Goal: Task Accomplishment & Management: Manage account settings

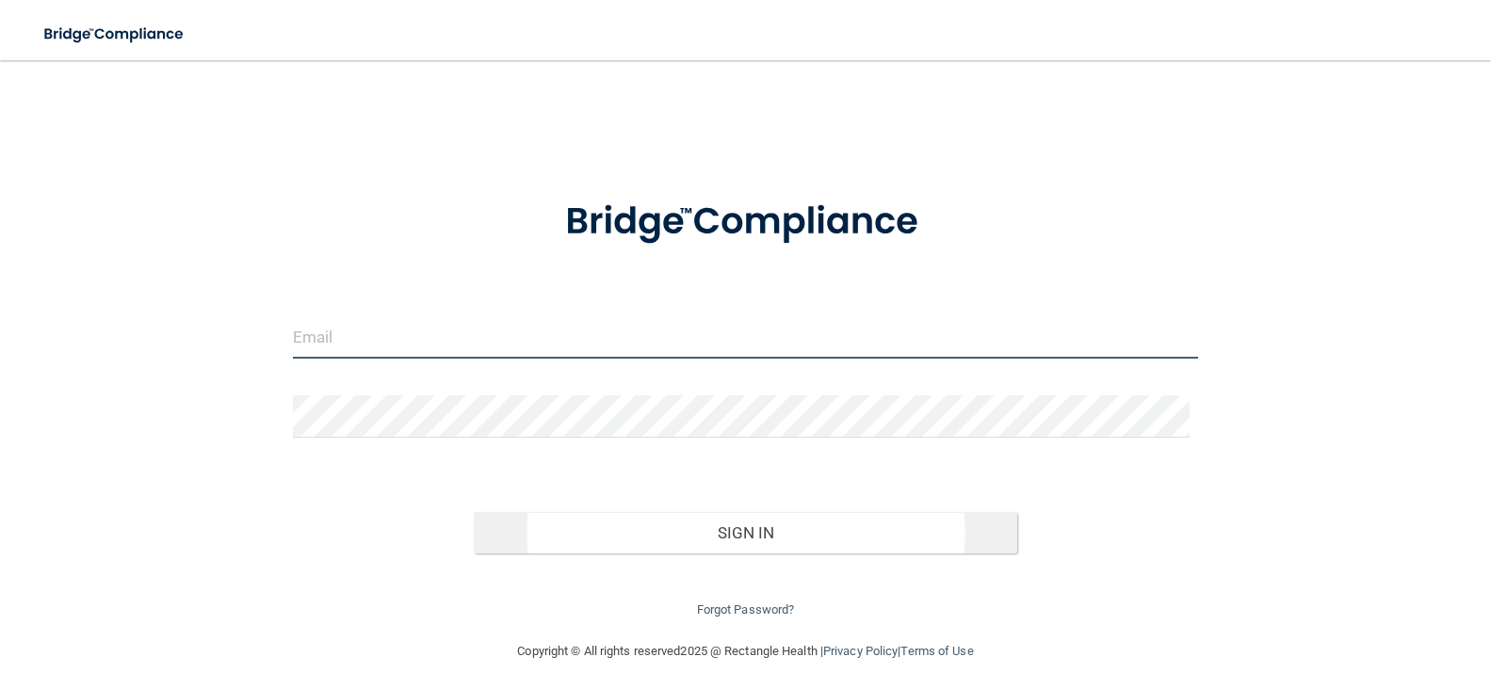
type input "[EMAIL_ADDRESS][DOMAIN_NAME]"
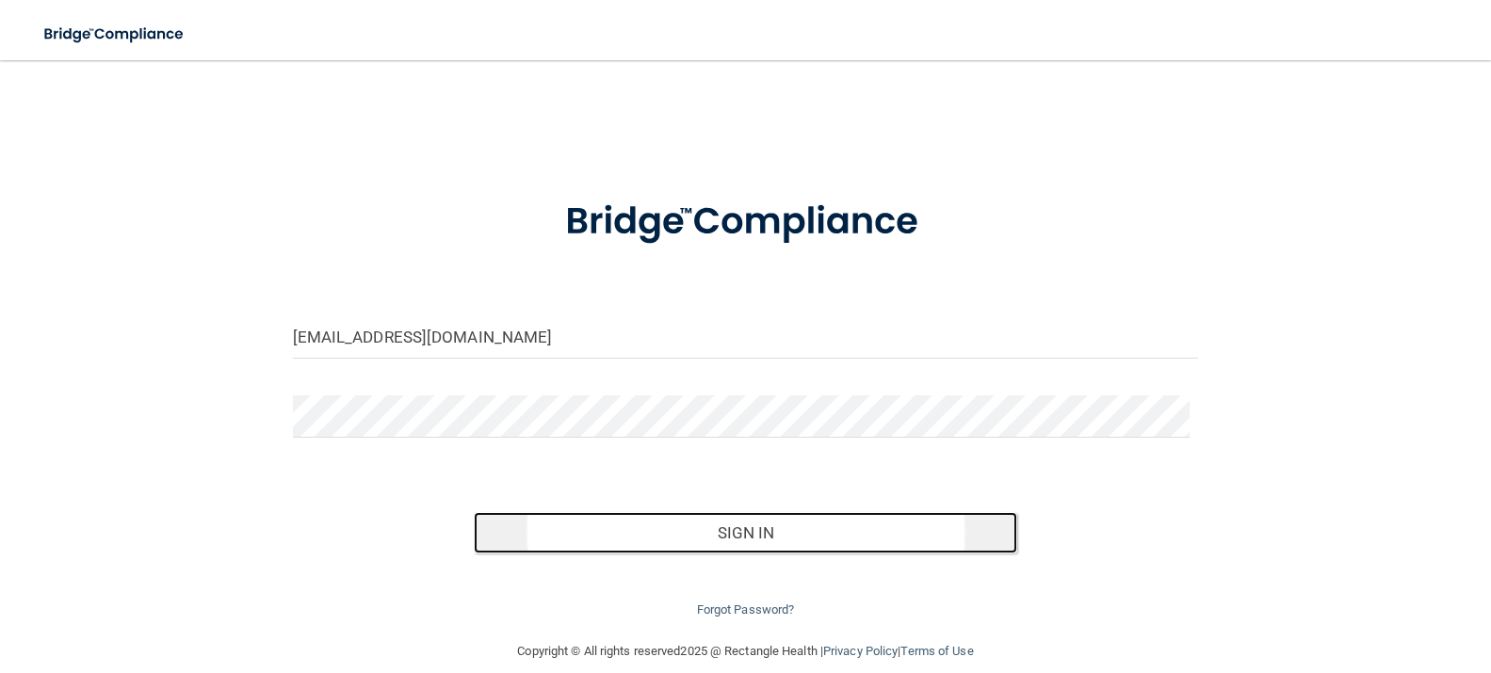
click at [749, 534] on button "Sign In" at bounding box center [745, 532] width 543 height 41
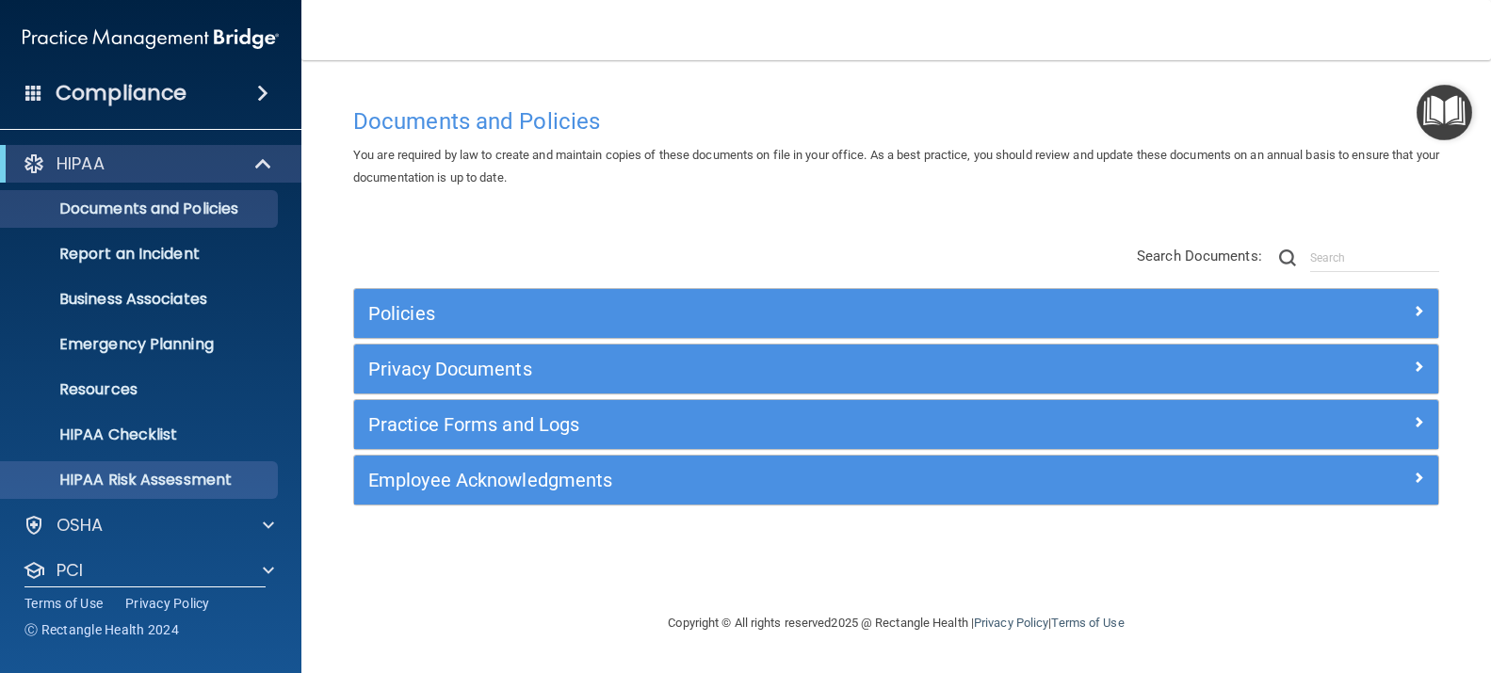
scroll to position [108, 0]
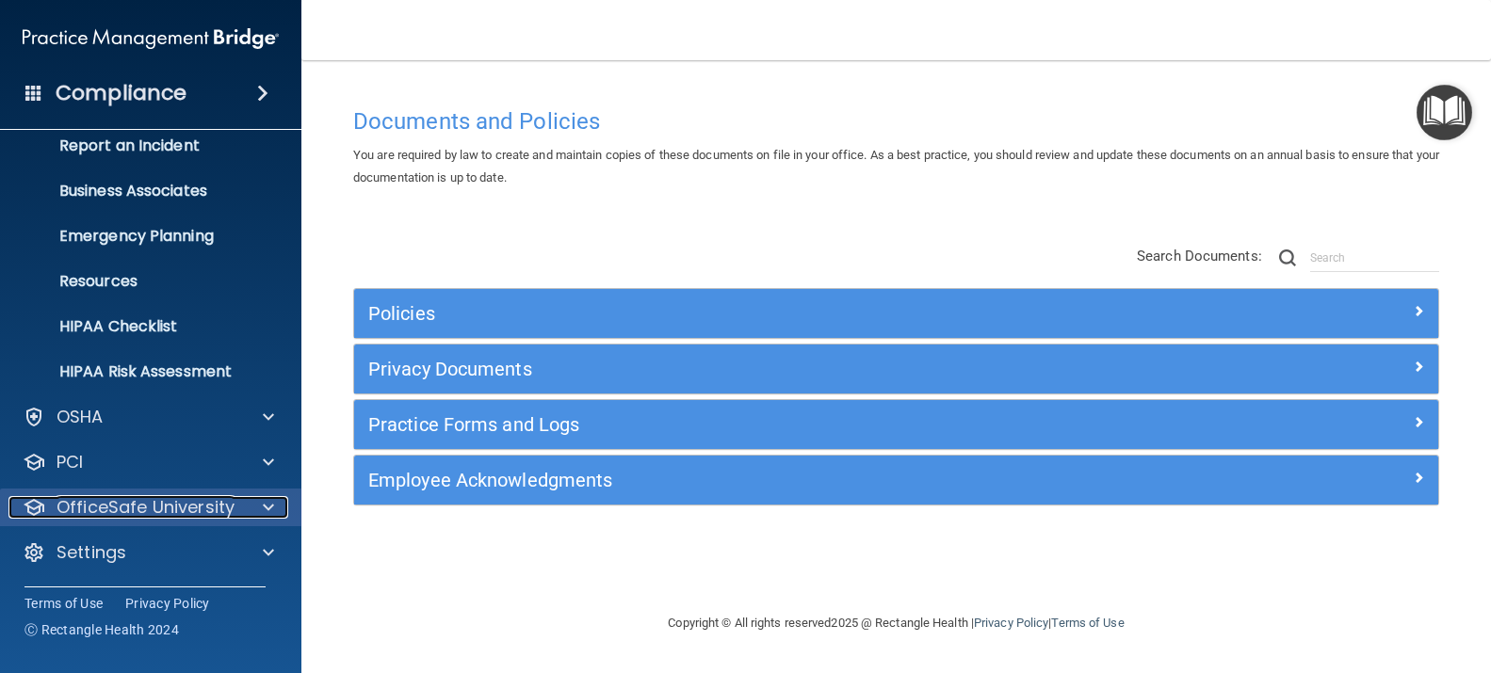
click at [177, 509] on p "OfficeSafe University" at bounding box center [146, 507] width 178 height 23
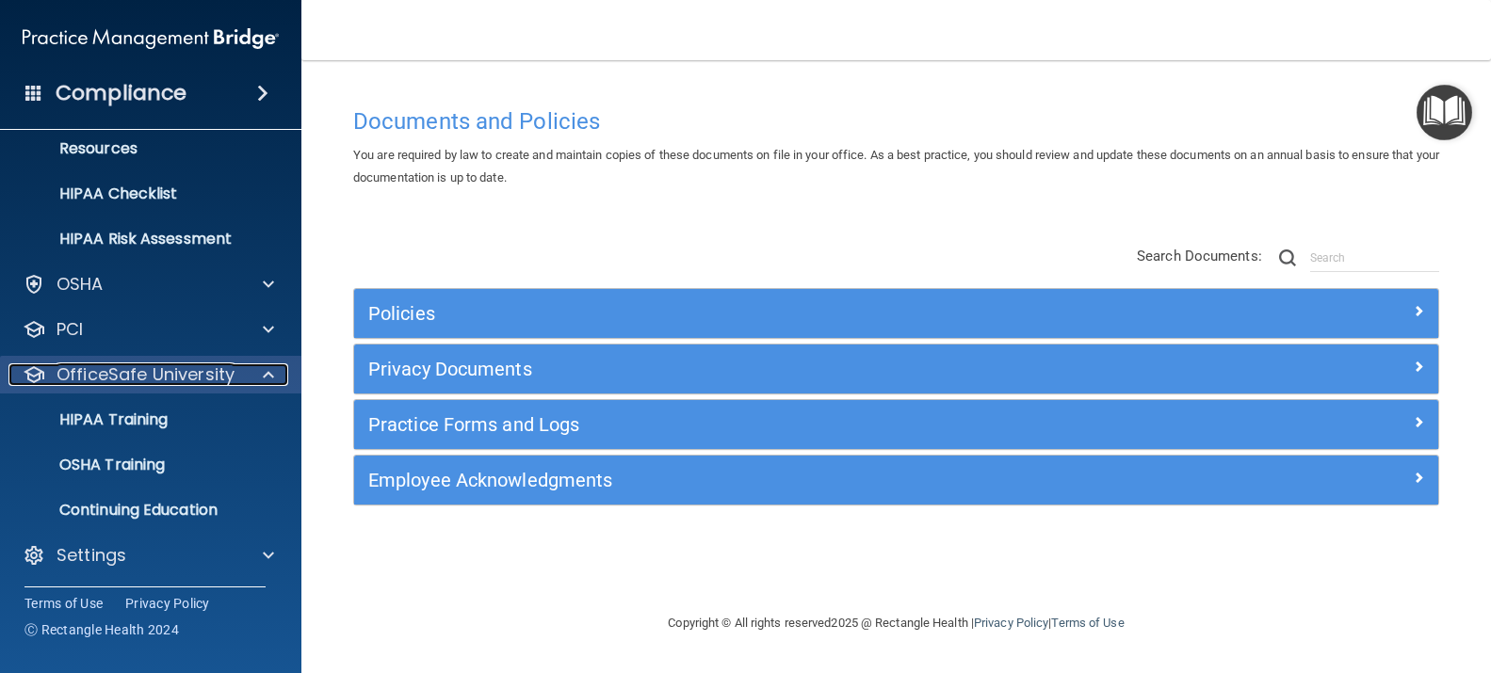
scroll to position [244, 0]
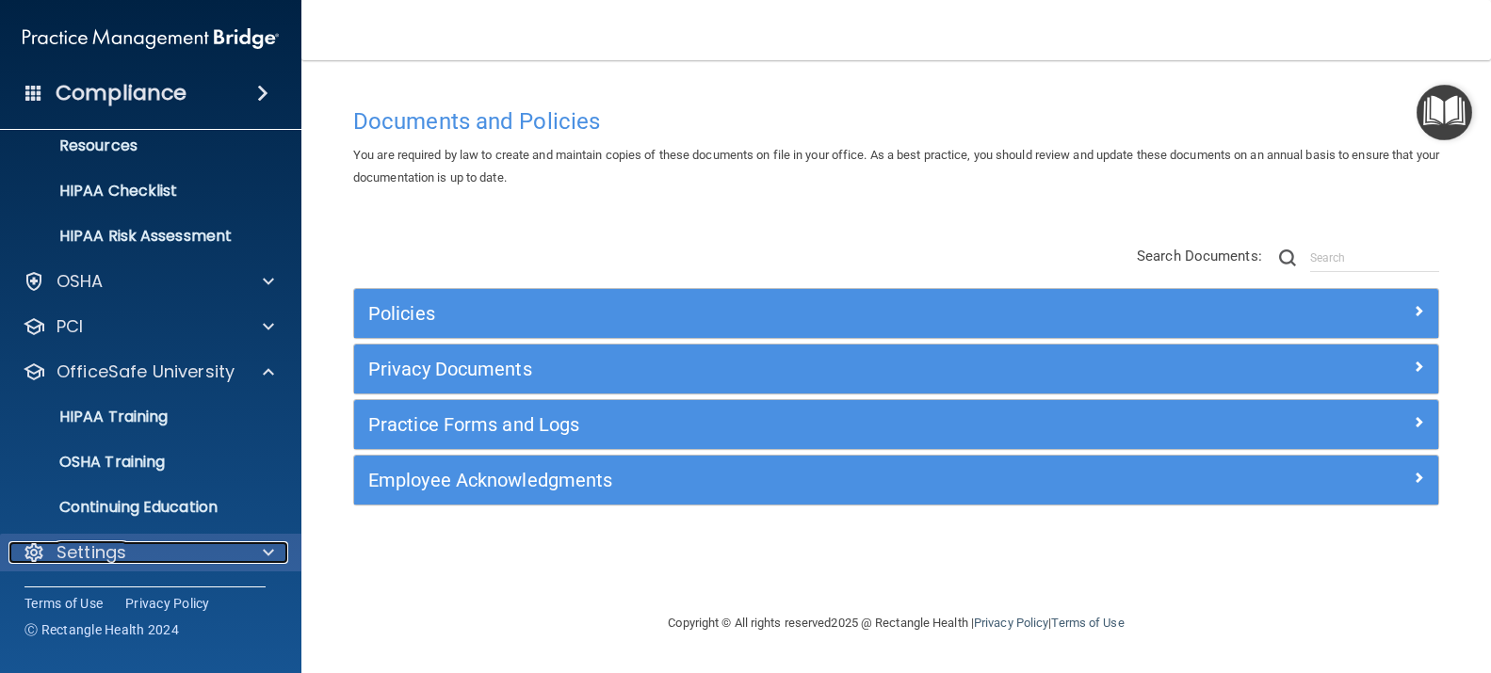
click at [159, 546] on div "Settings" at bounding box center [125, 553] width 234 height 23
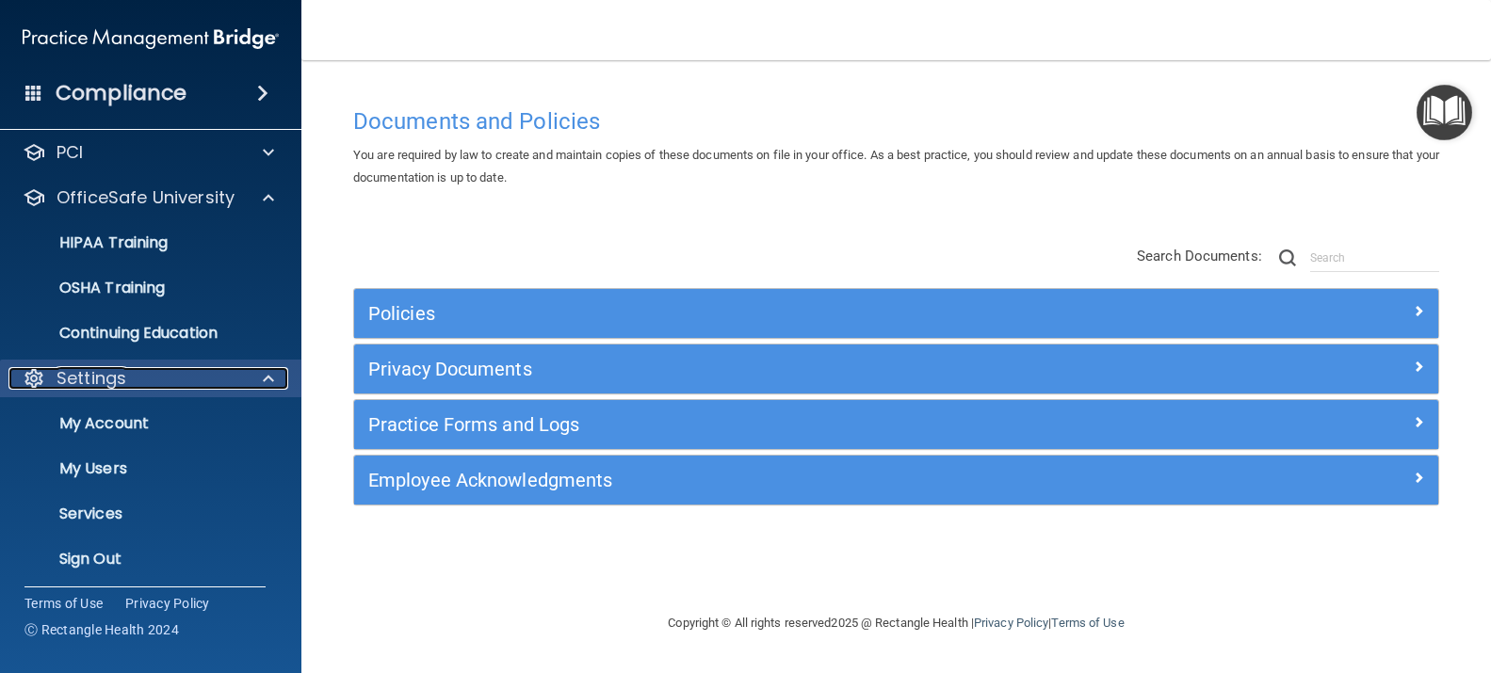
scroll to position [425, 0]
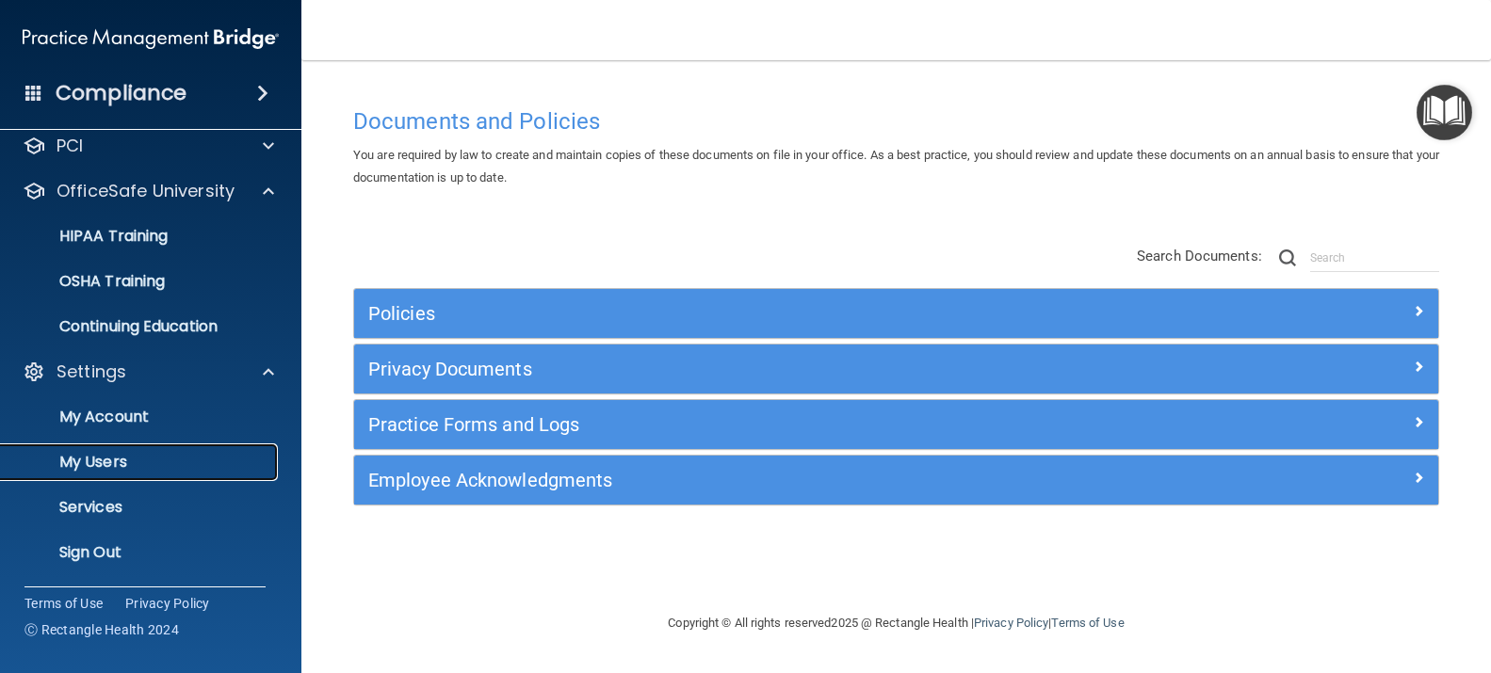
click at [152, 461] on p "My Users" at bounding box center [140, 462] width 257 height 19
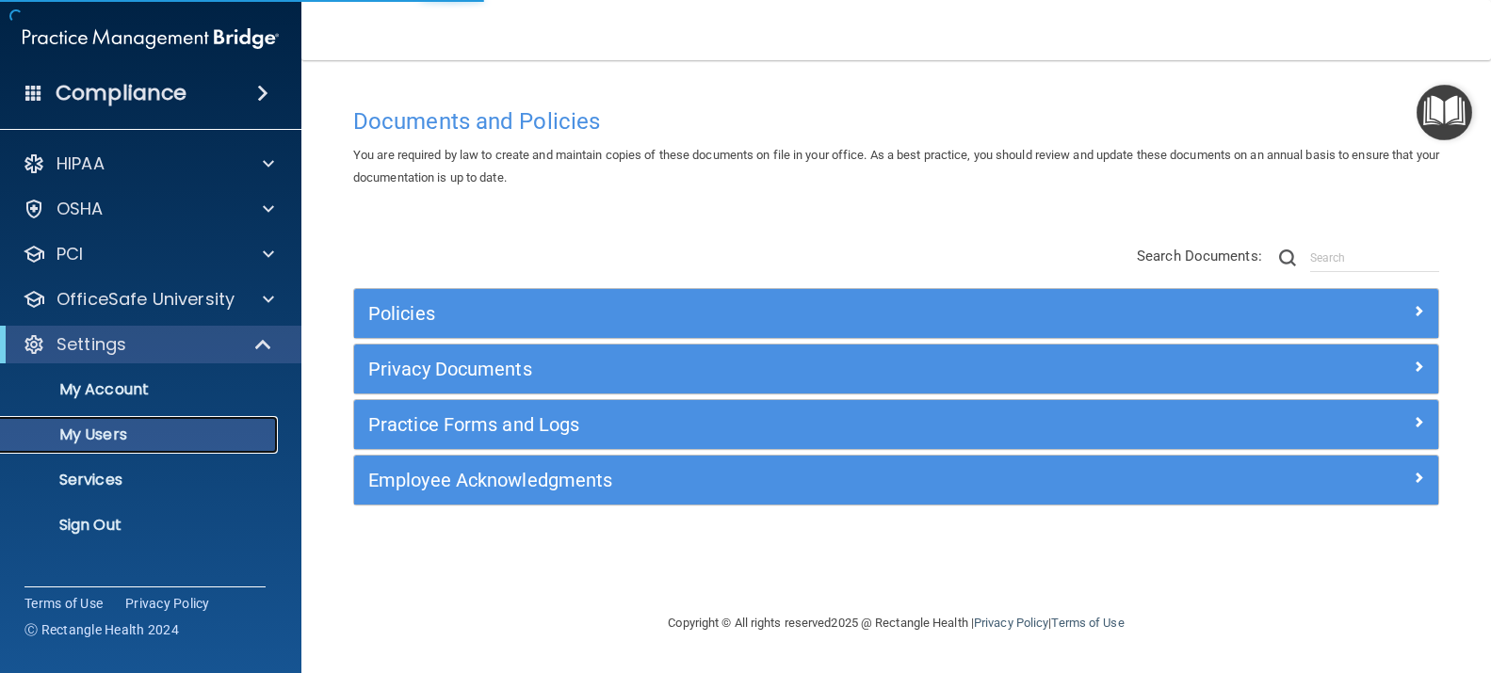
select select "20"
